Goal: Find specific page/section

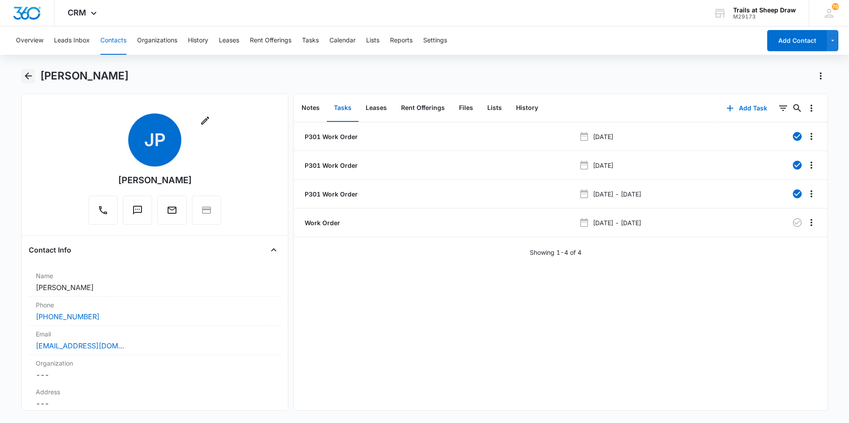
click at [27, 73] on icon "Back" at bounding box center [28, 76] width 11 height 11
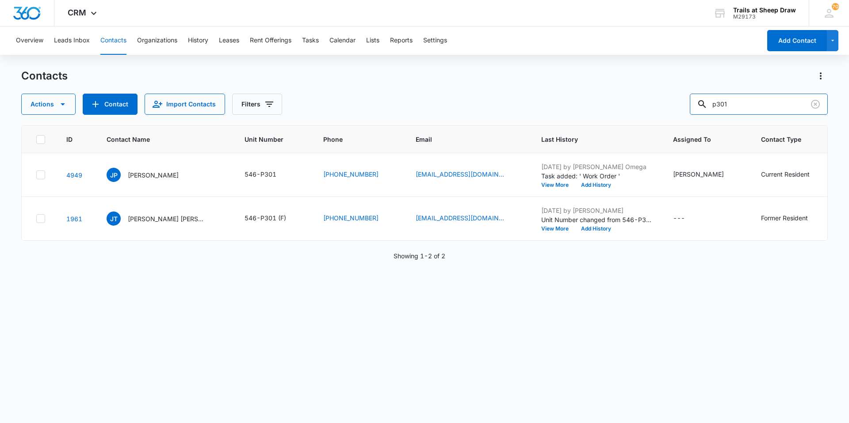
drag, startPoint x: 752, startPoint y: 102, endPoint x: 446, endPoint y: 98, distance: 306.4
click at [446, 98] on div "Actions Contact Import Contacts Filters p301" at bounding box center [424, 104] width 806 height 21
type input "7202613164"
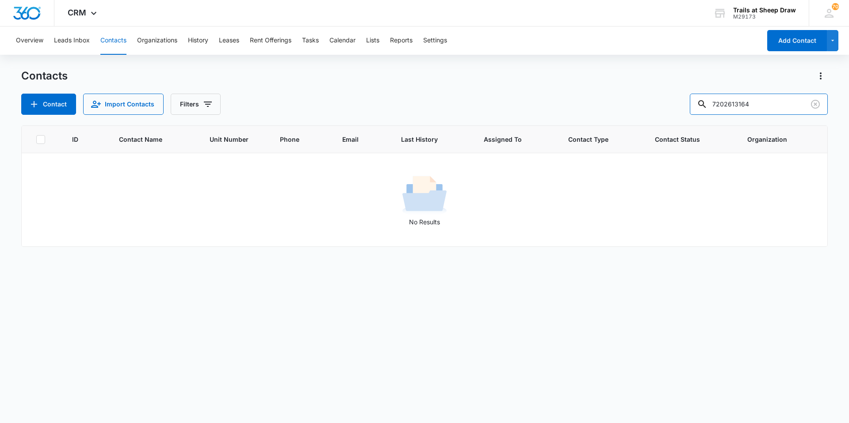
drag, startPoint x: 769, startPoint y: 99, endPoint x: 477, endPoint y: 74, distance: 293.2
click at [477, 74] on div "Contacts Contact Import Contacts Filters 7202613164" at bounding box center [424, 92] width 806 height 46
type input "0"
type input "3164"
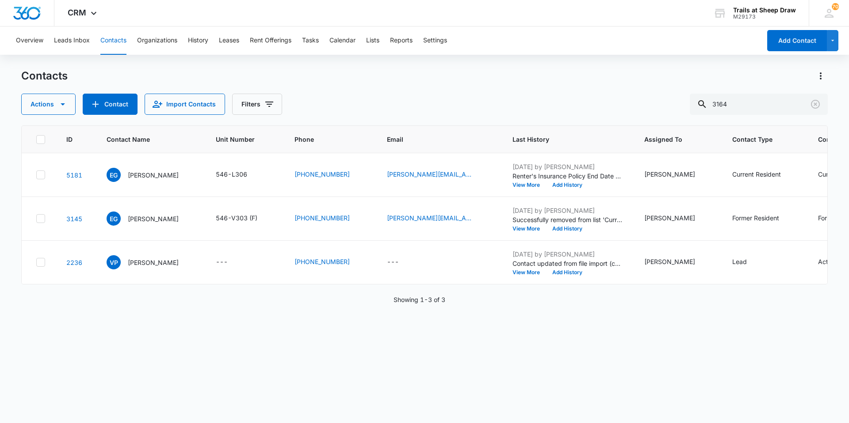
drag, startPoint x: 163, startPoint y: 181, endPoint x: 504, endPoint y: 311, distance: 365.2
click at [499, 317] on div "ID Contact Name Unit Number Phone Email Last History Assigned To Contact Type C…" at bounding box center [424, 269] width 806 height 286
click at [167, 176] on p "[PERSON_NAME]" at bounding box center [153, 175] width 51 height 9
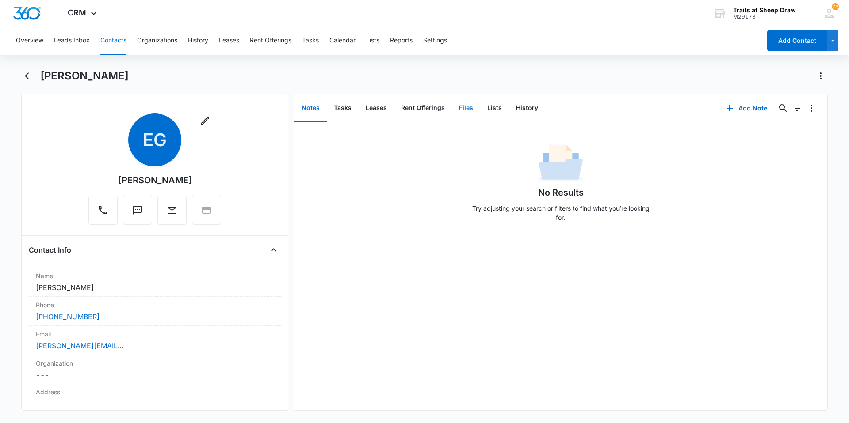
click at [459, 109] on button "Files" at bounding box center [466, 108] width 28 height 27
